Goal: Information Seeking & Learning: Stay updated

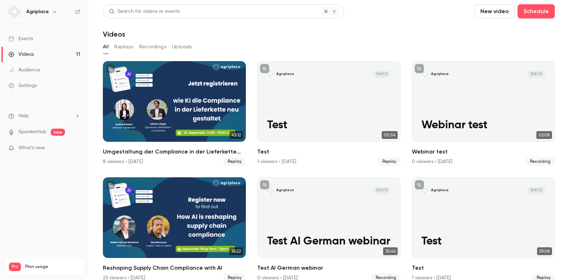
click at [41, 43] on link "Events" at bounding box center [44, 39] width 89 height 16
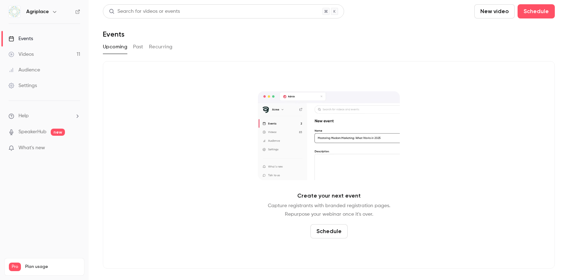
click at [138, 46] on button "Past" at bounding box center [138, 46] width 10 height 11
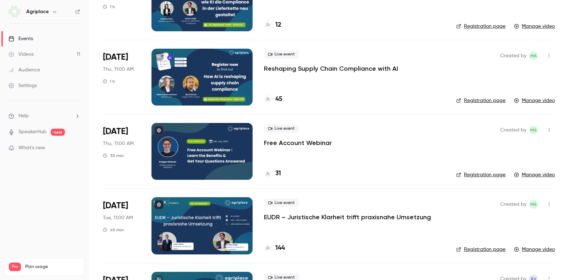
scroll to position [161, 0]
